Goal: Task Accomplishment & Management: Manage account settings

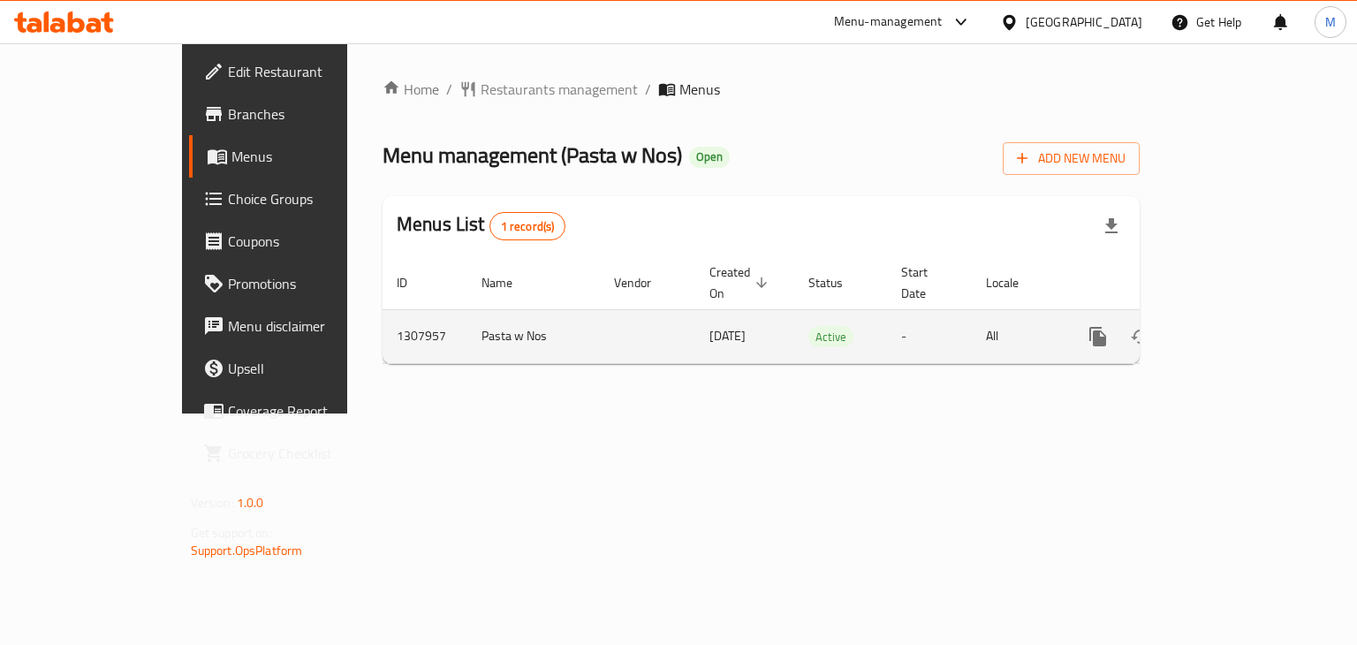
click at [1236, 326] on icon "enhanced table" at bounding box center [1225, 336] width 21 height 21
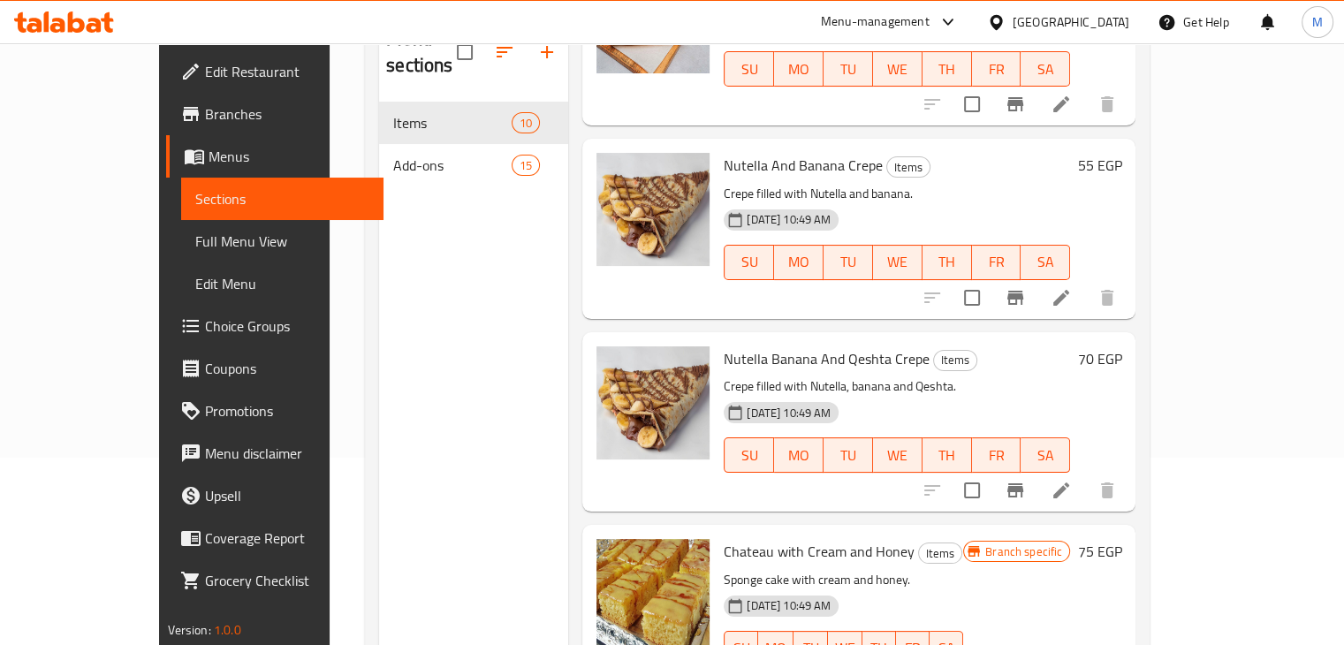
scroll to position [247, 0]
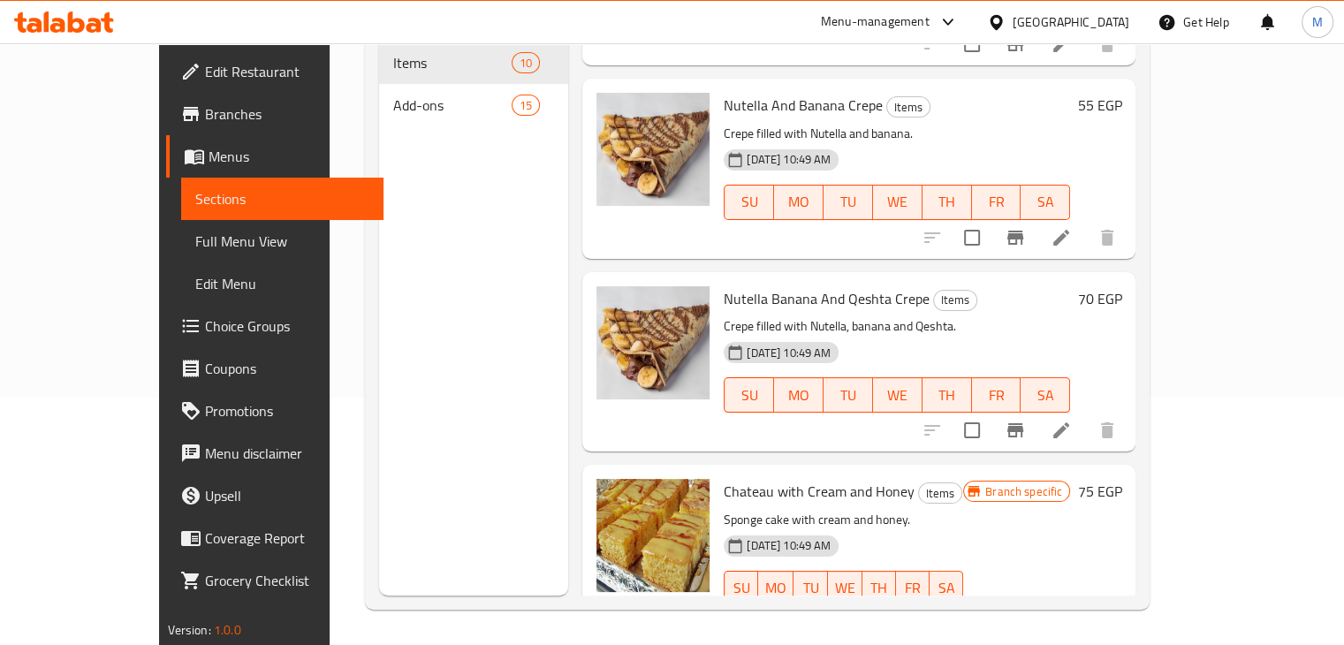
click at [963, 479] on h6 "Chateau with Cream and Honey Items" at bounding box center [843, 491] width 239 height 25
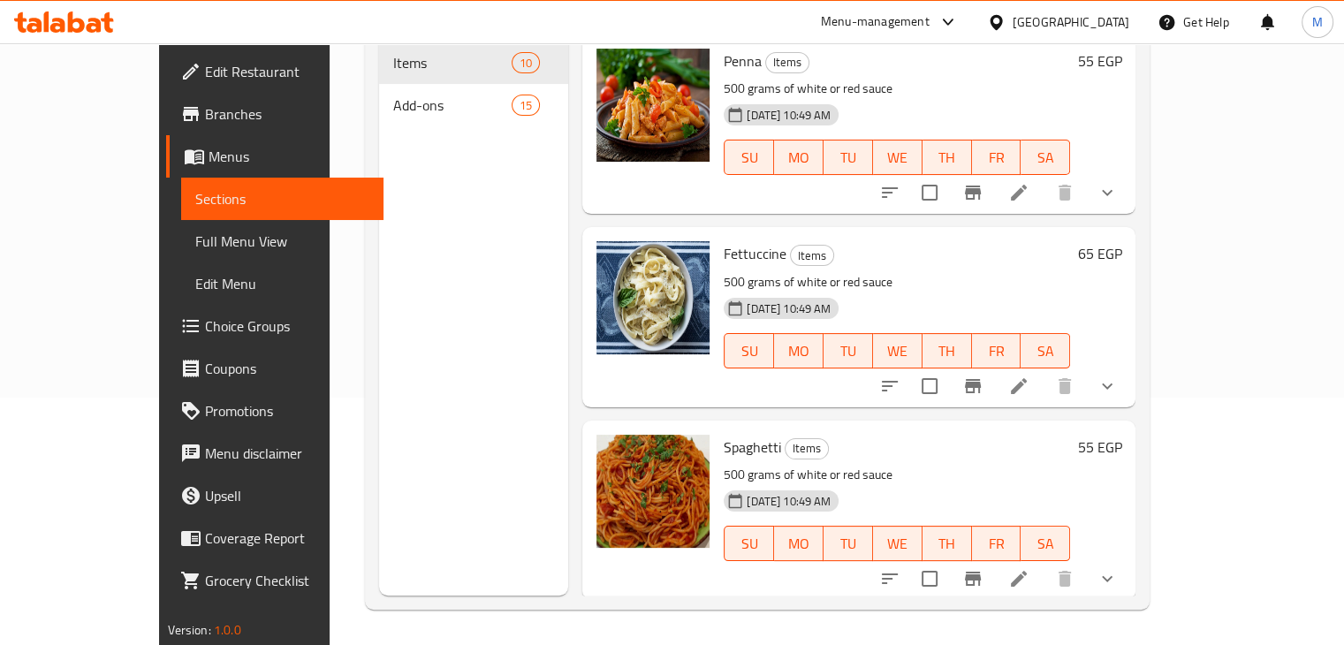
scroll to position [0, 0]
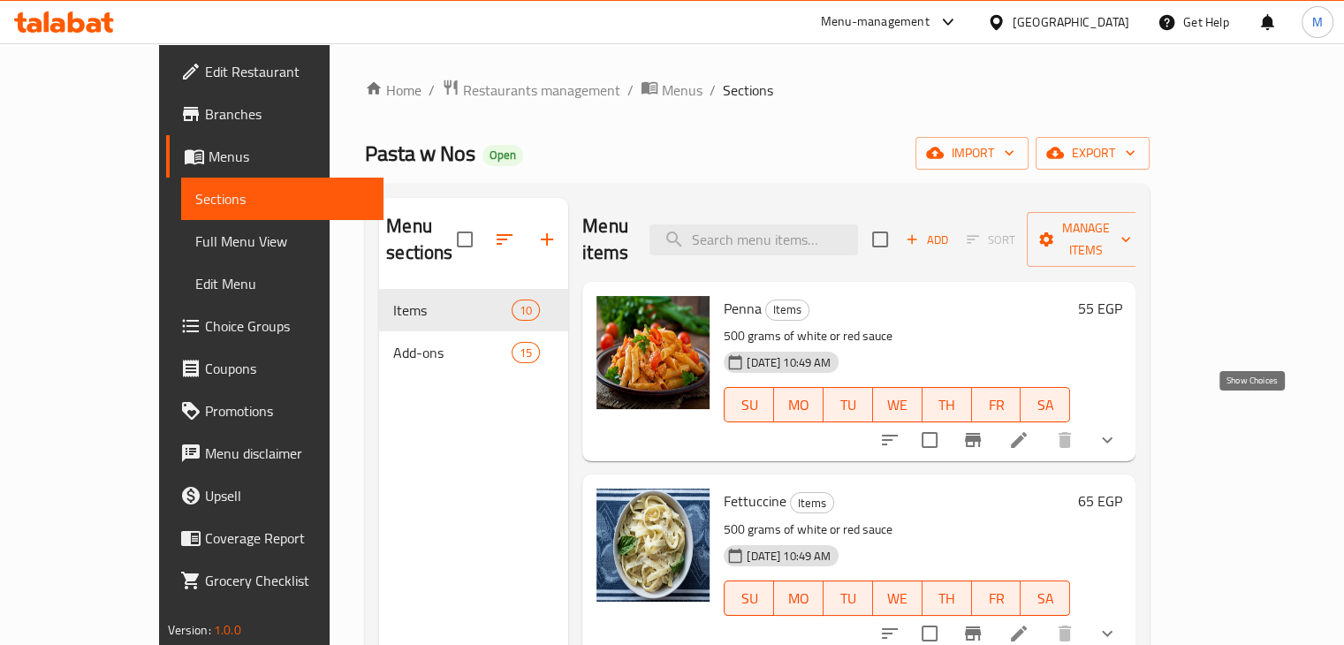
click at [1118, 429] on icon "show more" at bounding box center [1106, 439] width 21 height 21
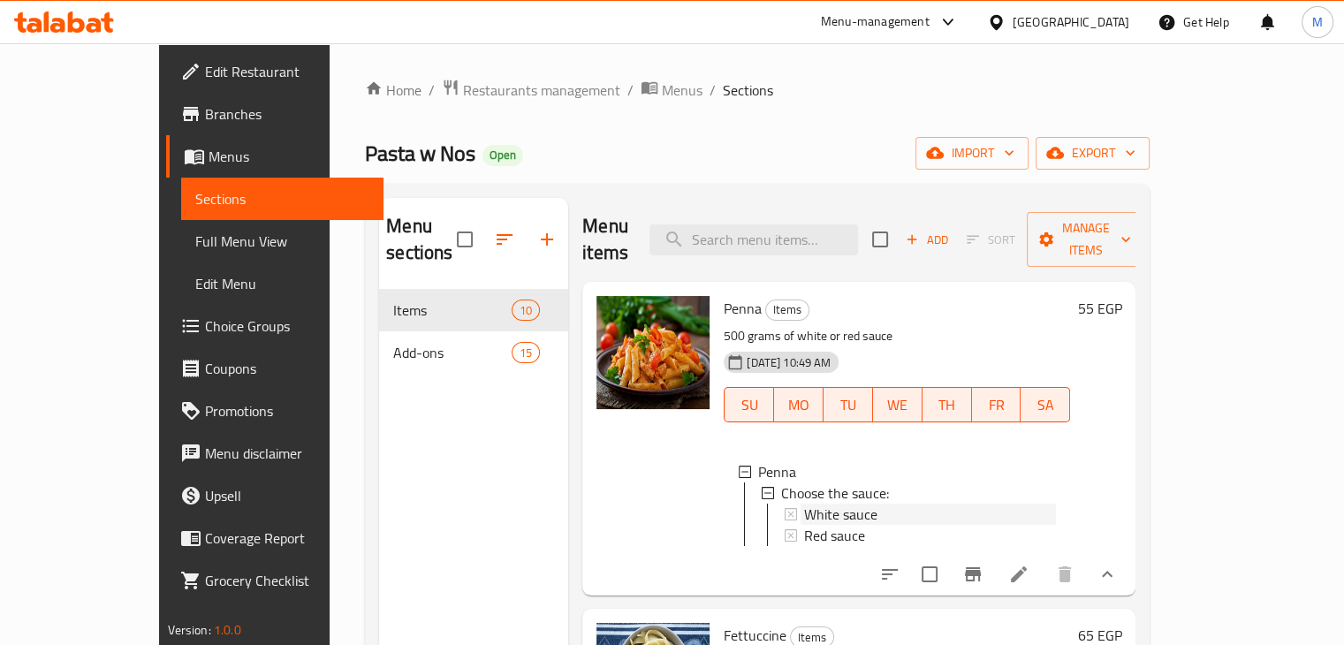
click at [827, 504] on span "White sauce" at bounding box center [840, 514] width 73 height 21
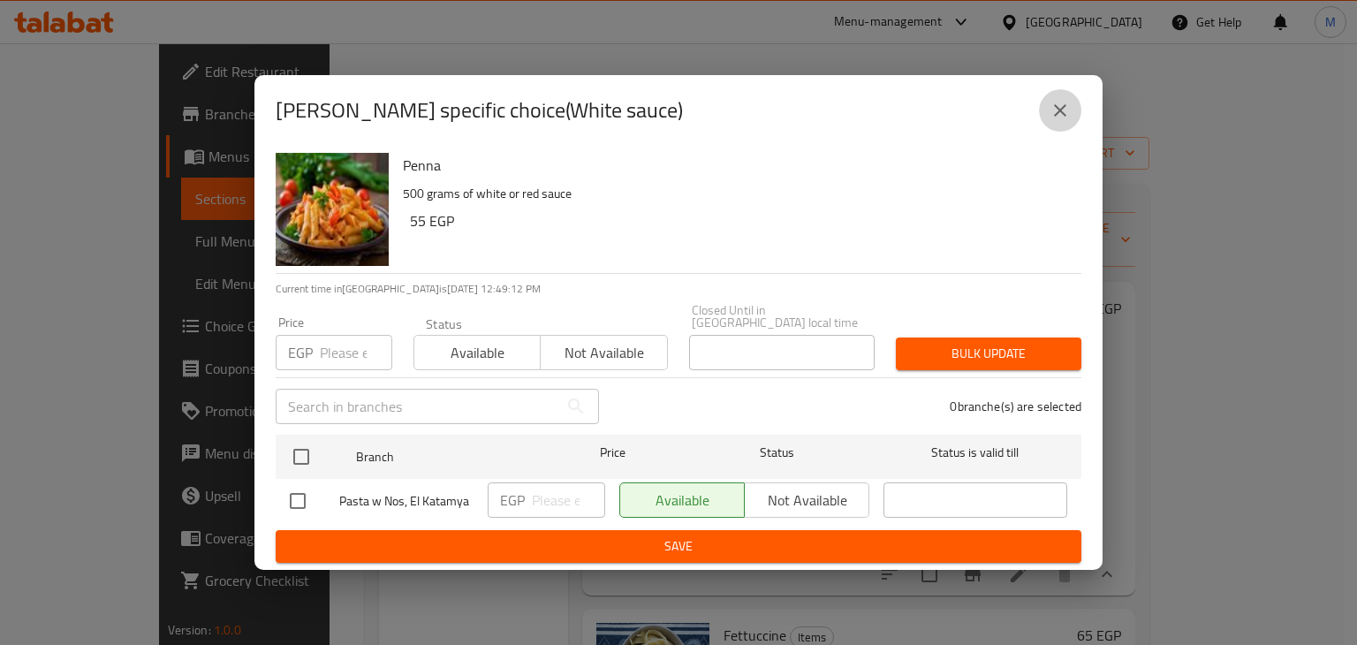
click at [1073, 100] on button "close" at bounding box center [1060, 110] width 42 height 42
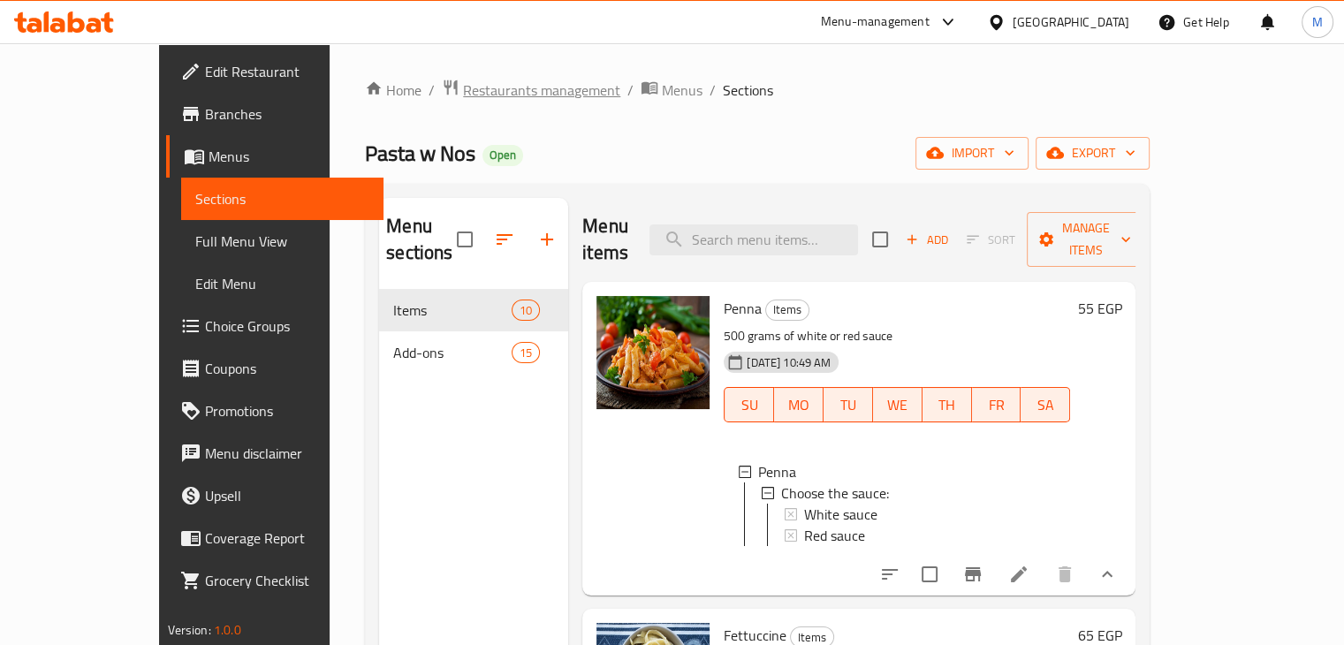
click at [481, 99] on span "Restaurants management" at bounding box center [541, 90] width 157 height 21
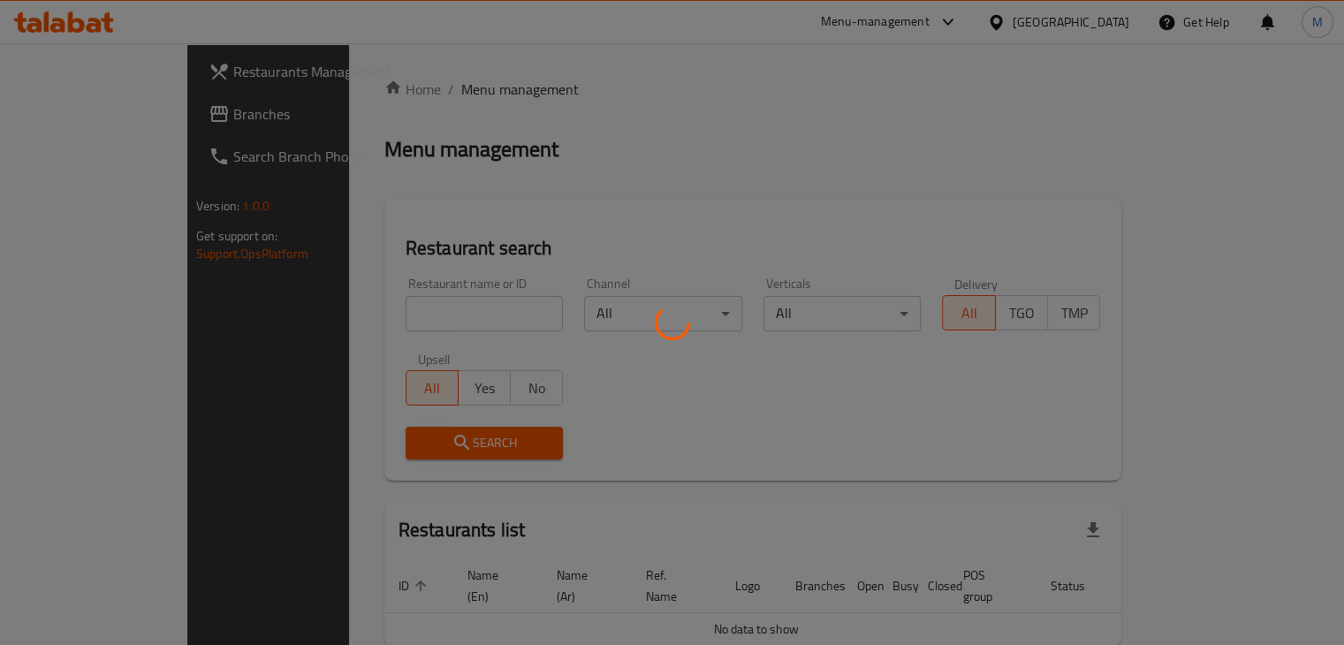
click at [346, 305] on div at bounding box center [672, 322] width 1344 height 645
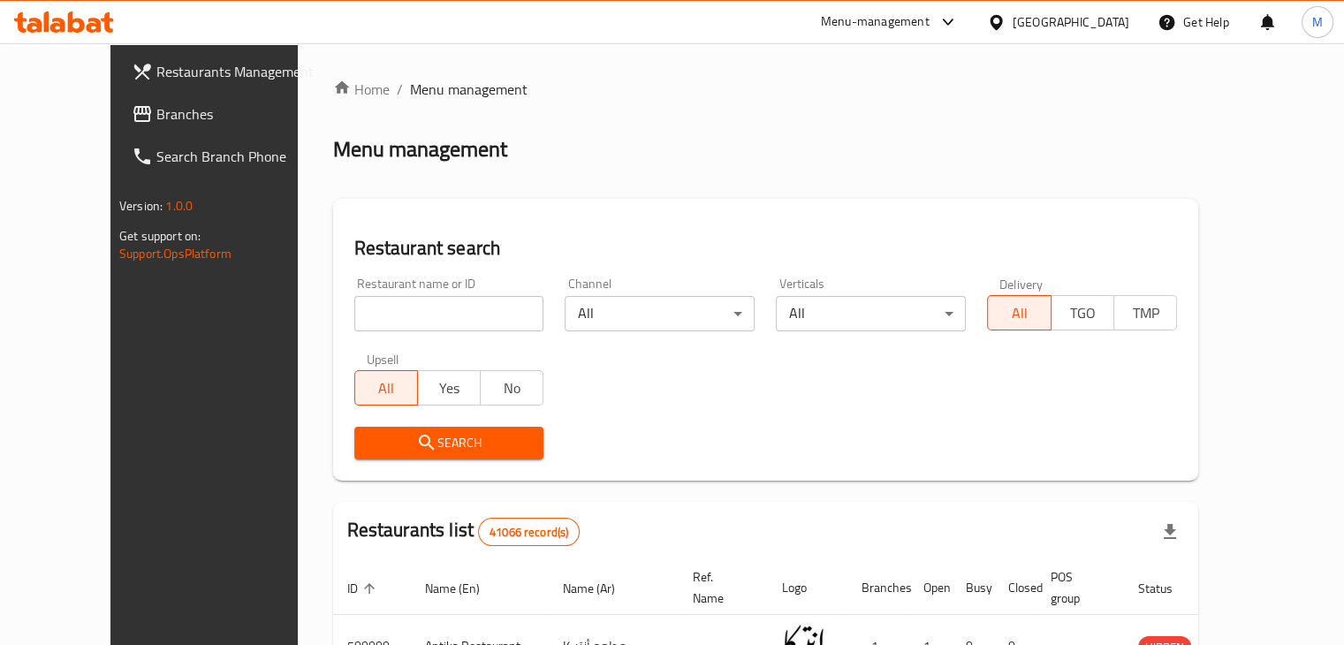
click at [360, 315] on input "search" at bounding box center [449, 313] width 190 height 35
type input "BTB"
click button "Search" at bounding box center [449, 443] width 190 height 33
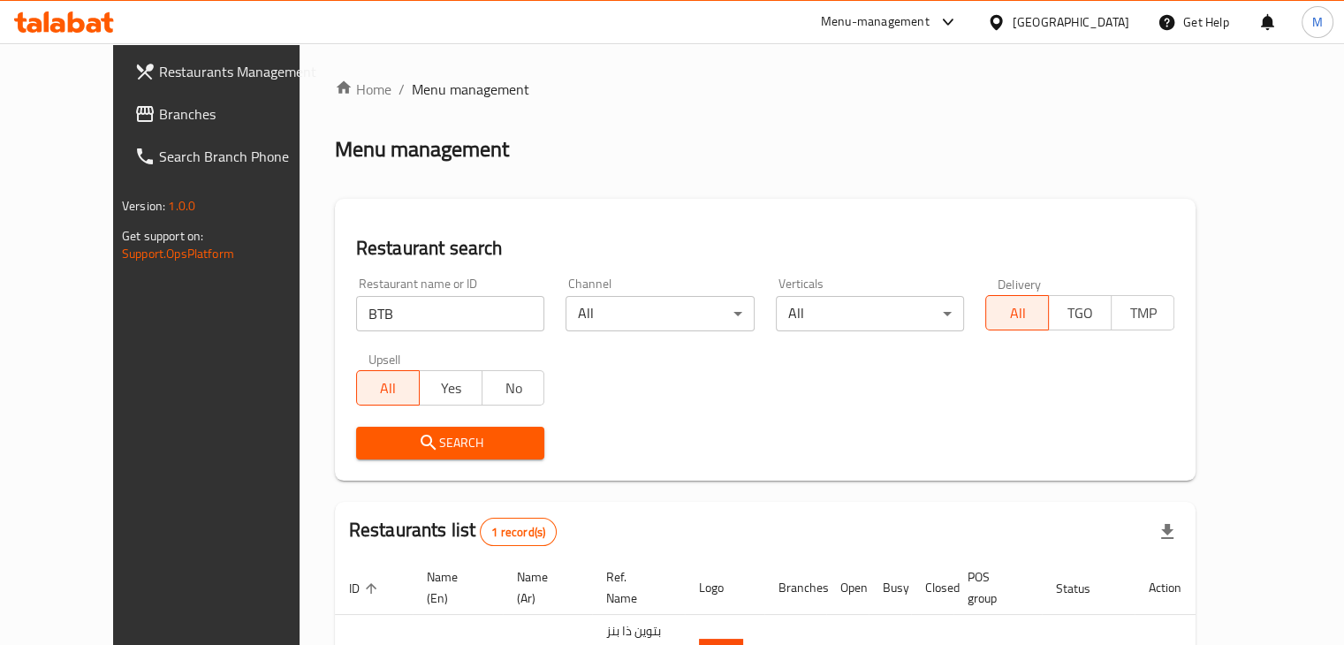
click at [732, 404] on div "Restaurant name or ID BTB Restaurant name or ID Channel All ​ Verticals All ​ D…" at bounding box center [764, 368] width 839 height 203
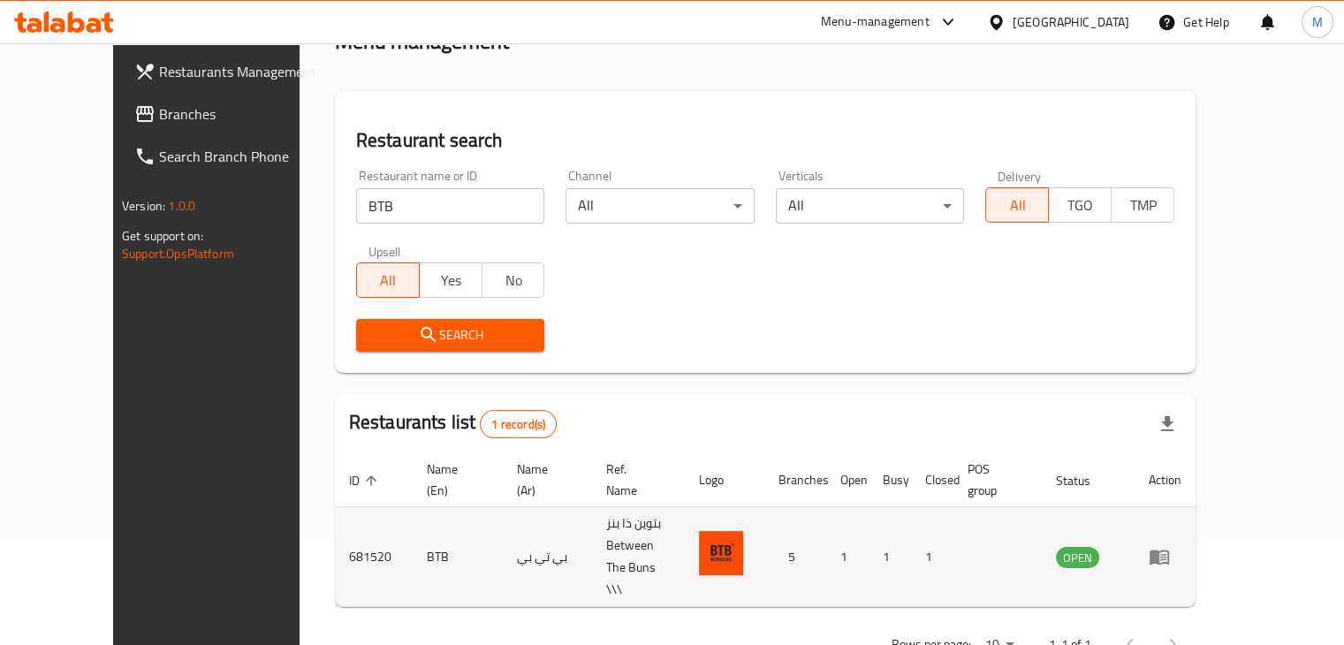
click at [1170, 546] on icon "enhanced table" at bounding box center [1159, 556] width 21 height 21
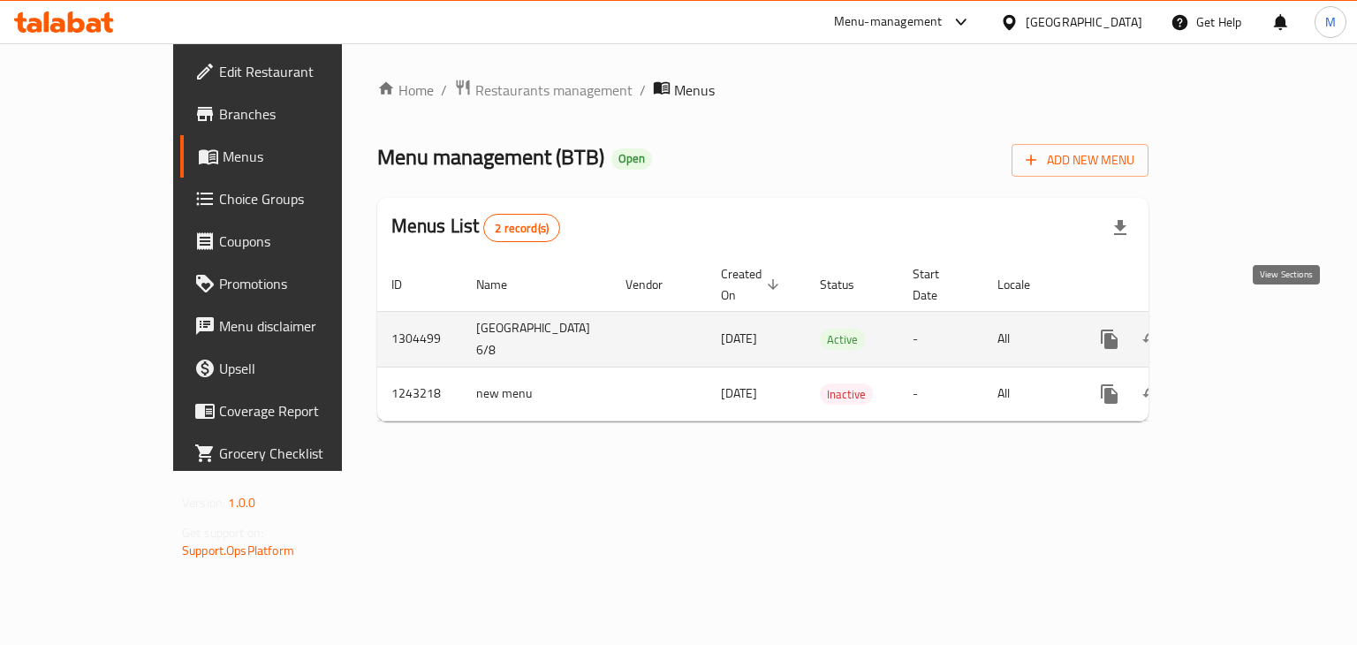
click at [1247, 329] on icon "enhanced table" at bounding box center [1236, 339] width 21 height 21
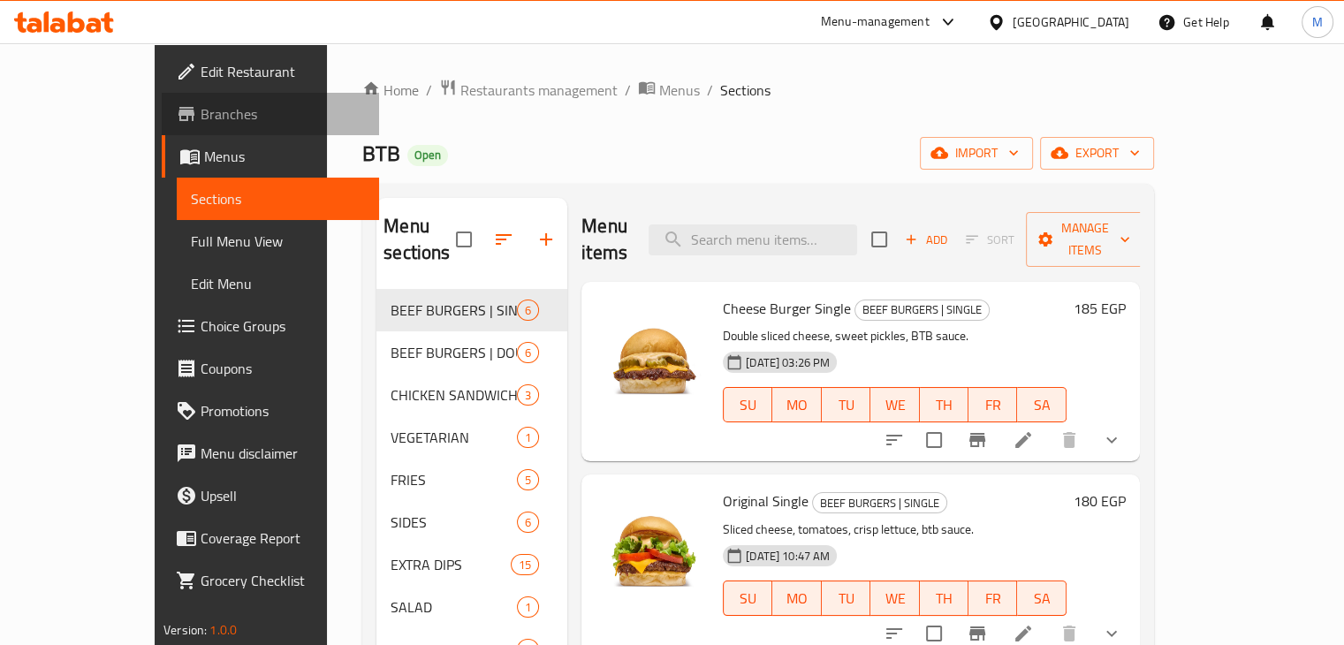
click at [201, 114] on span "Branches" at bounding box center [283, 113] width 164 height 21
